Goal: Use online tool/utility: Utilize a website feature to perform a specific function

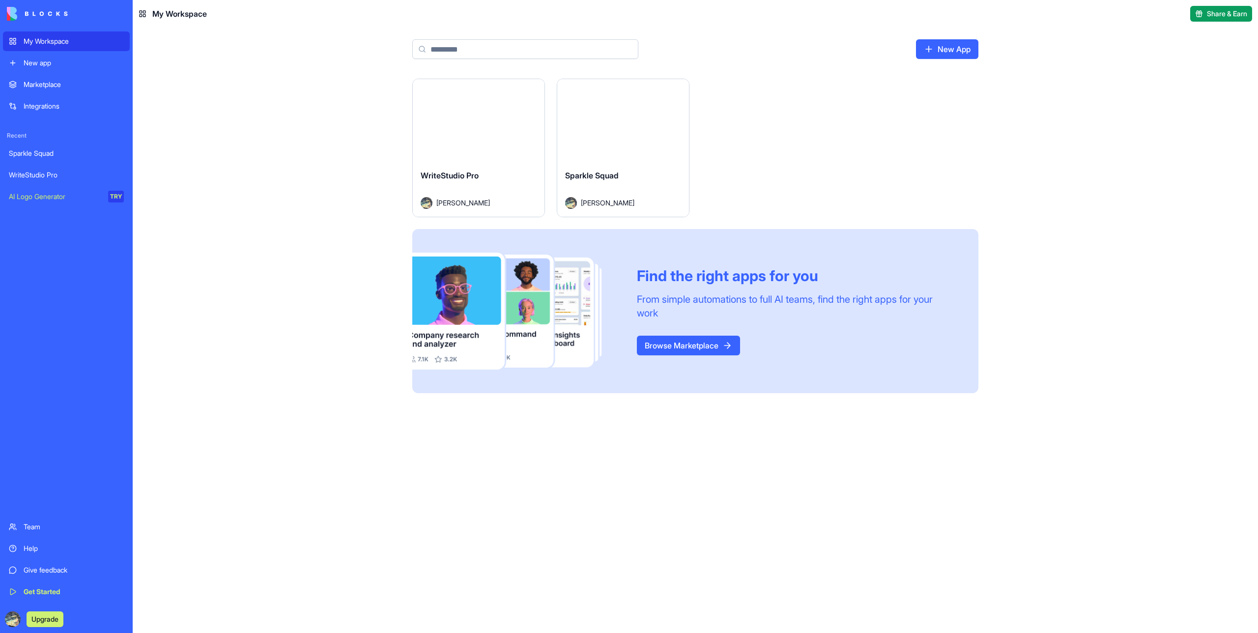
click at [472, 119] on button "Launch" at bounding box center [479, 121] width 74 height 20
click at [628, 126] on button "Launch" at bounding box center [623, 121] width 74 height 20
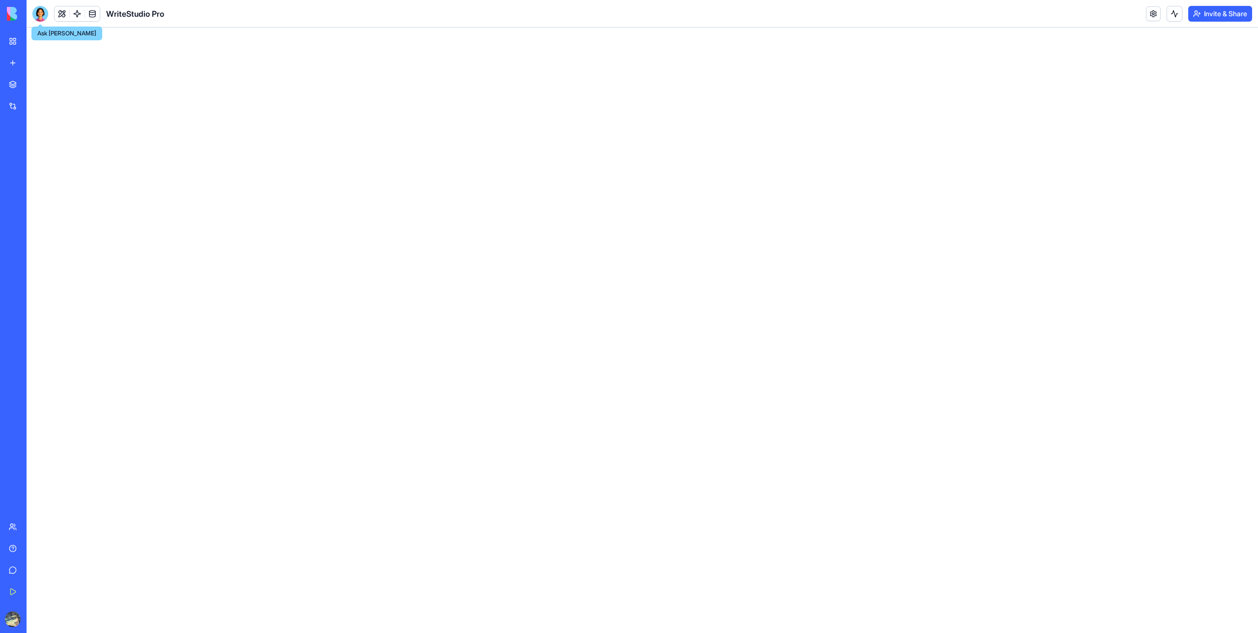
click at [46, 14] on div at bounding box center [40, 14] width 16 height 16
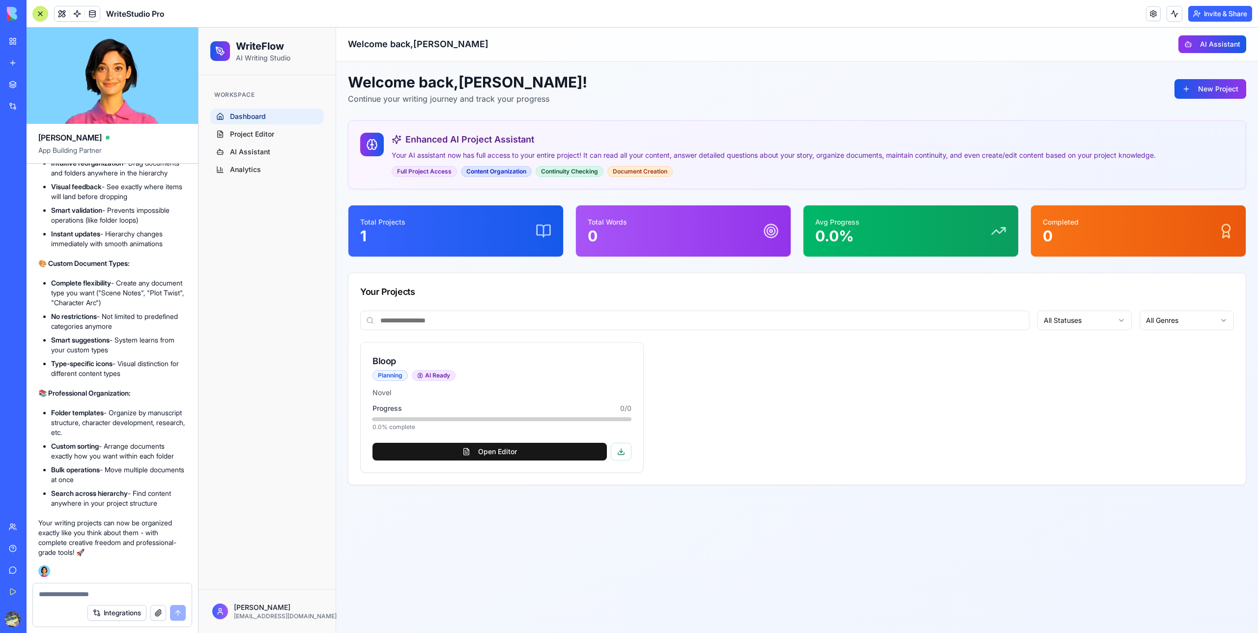
scroll to position [2089, 0]
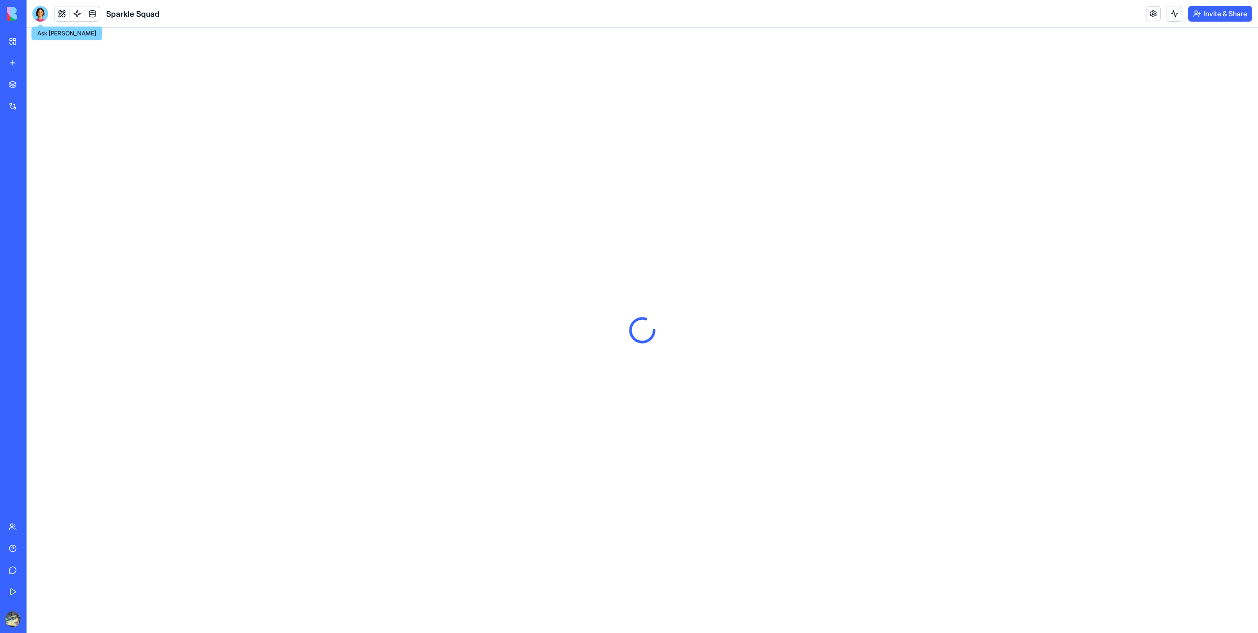
click at [37, 14] on div at bounding box center [40, 14] width 16 height 16
